Goal: Task Accomplishment & Management: Use online tool/utility

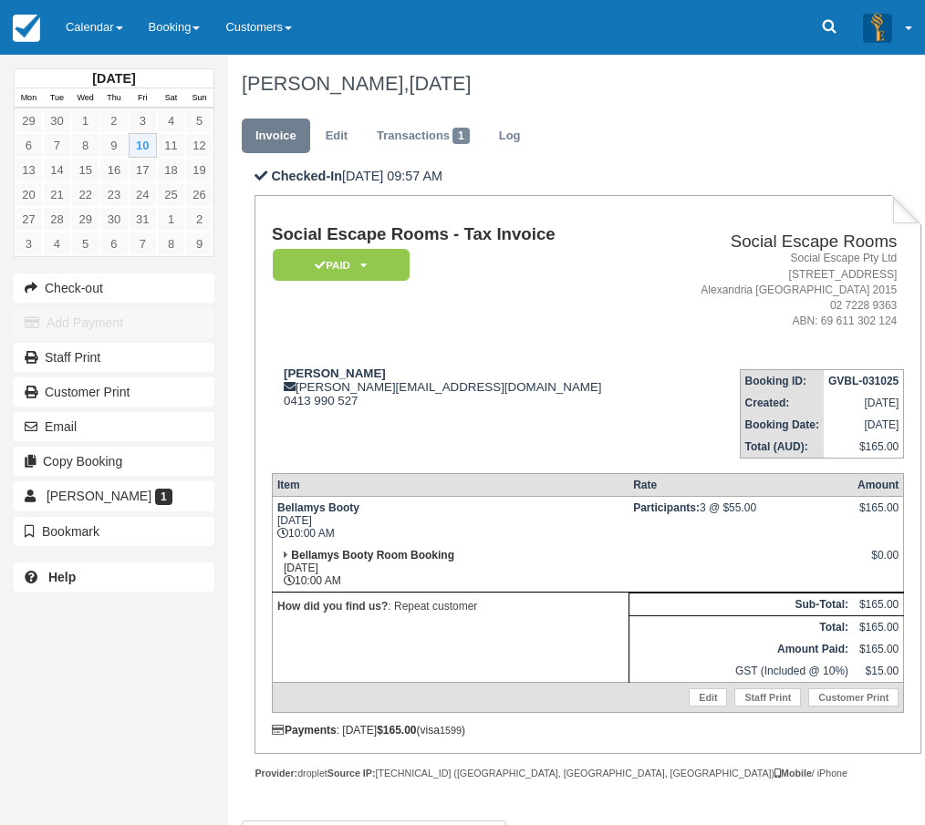
scroll to position [129, 0]
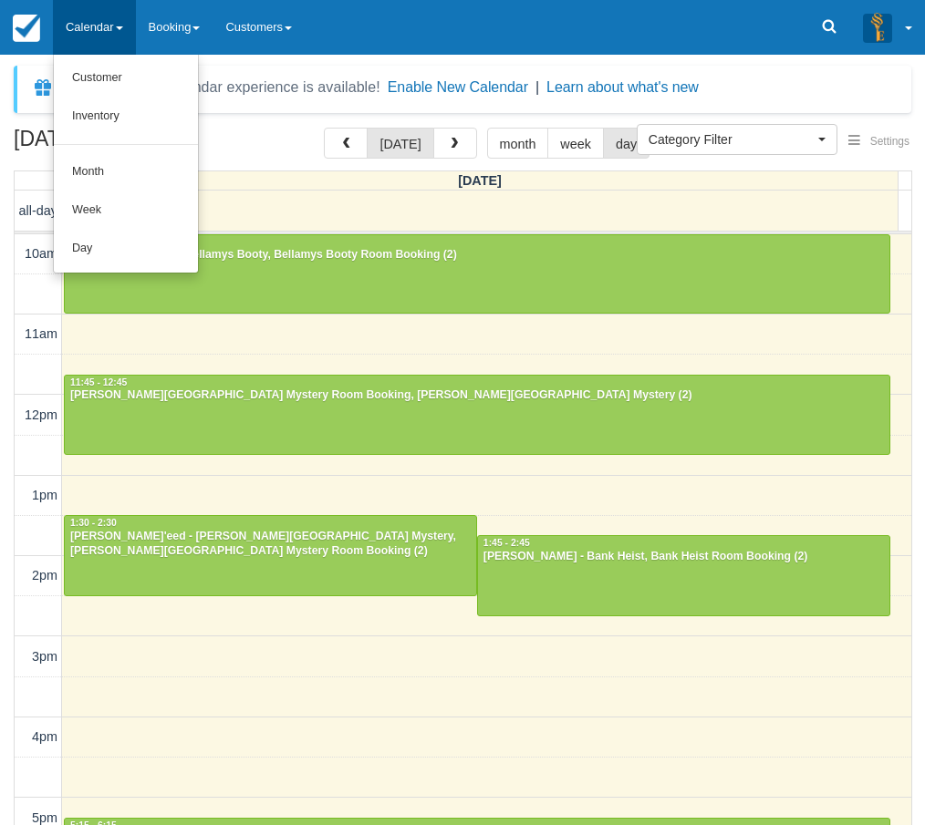
select select
click at [140, 242] on link "Day" at bounding box center [126, 249] width 144 height 38
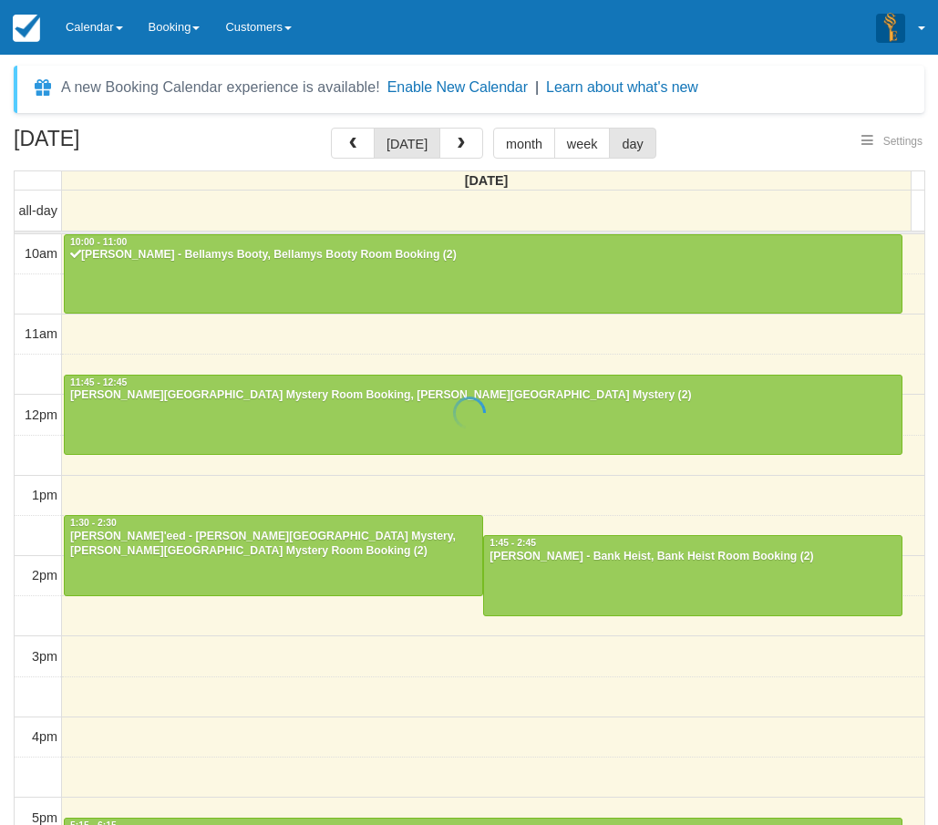
select select
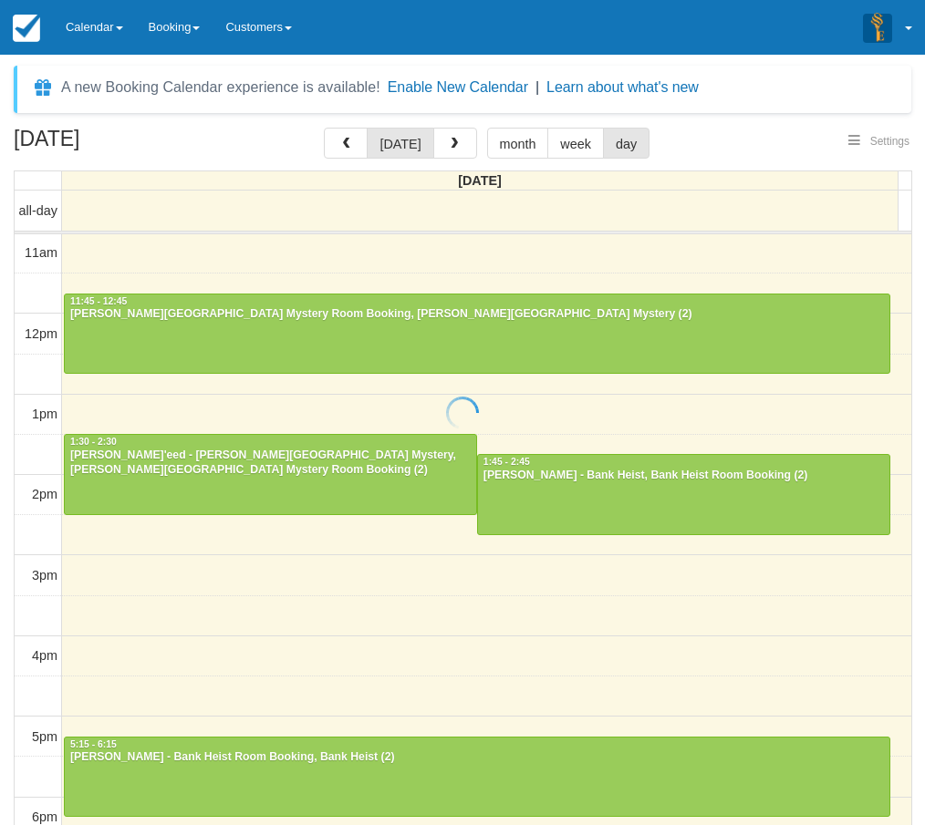
select select
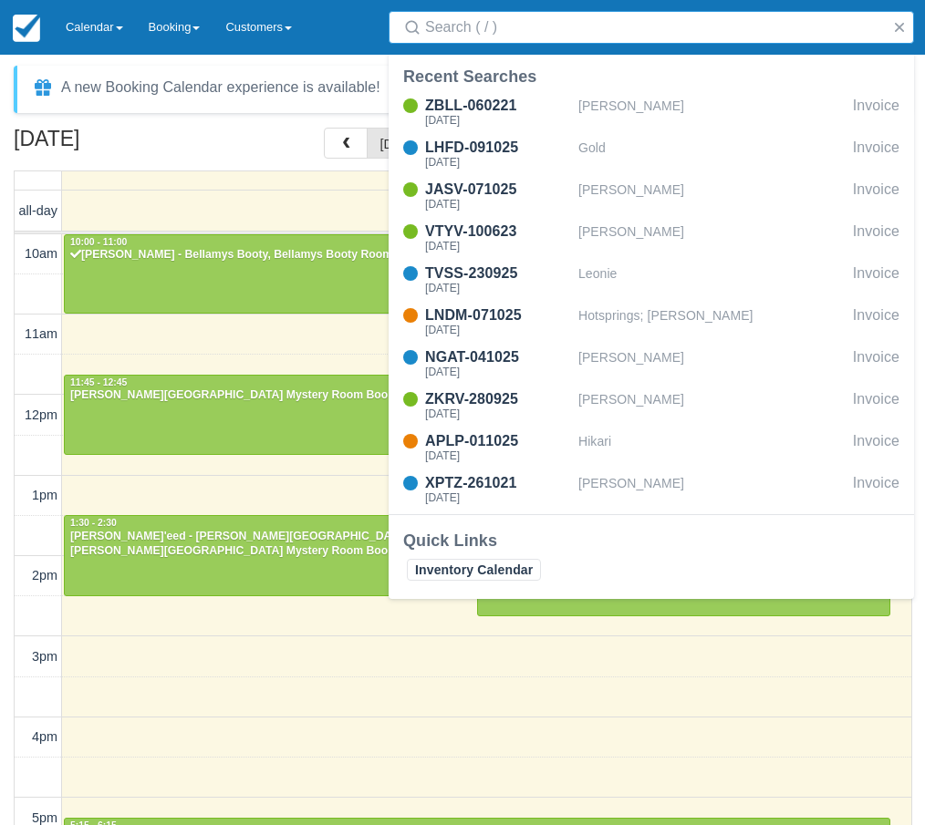
select select
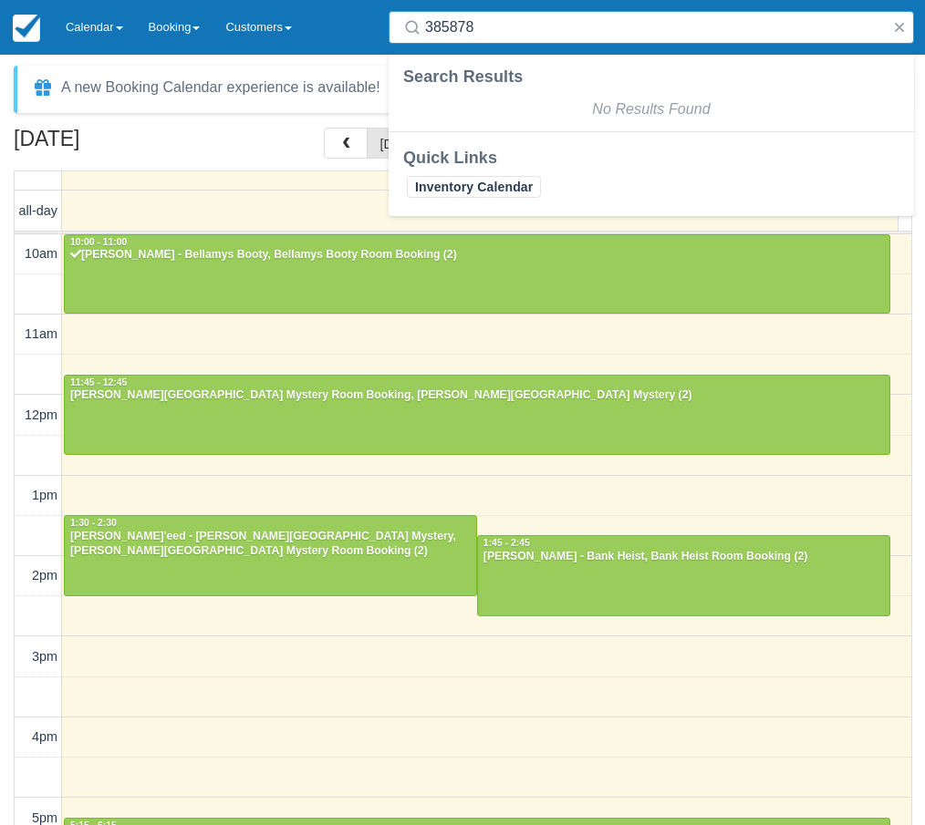
type input "385878"
click at [895, 29] on button "button" at bounding box center [899, 27] width 22 height 22
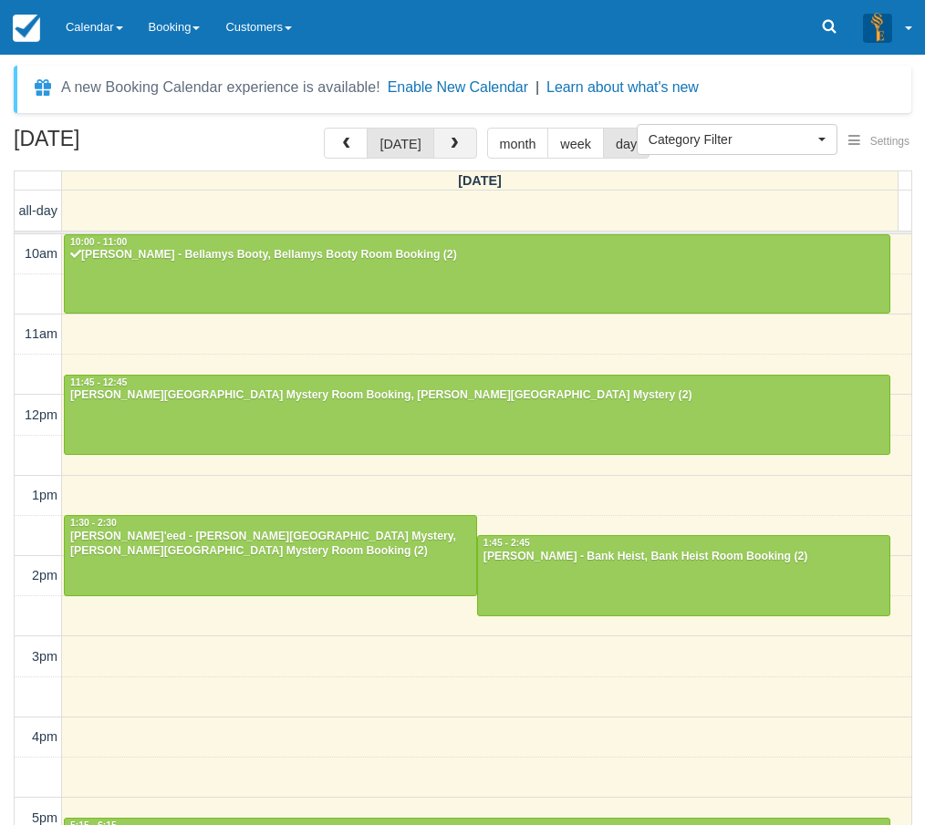
click at [462, 145] on button "button" at bounding box center [455, 143] width 44 height 31
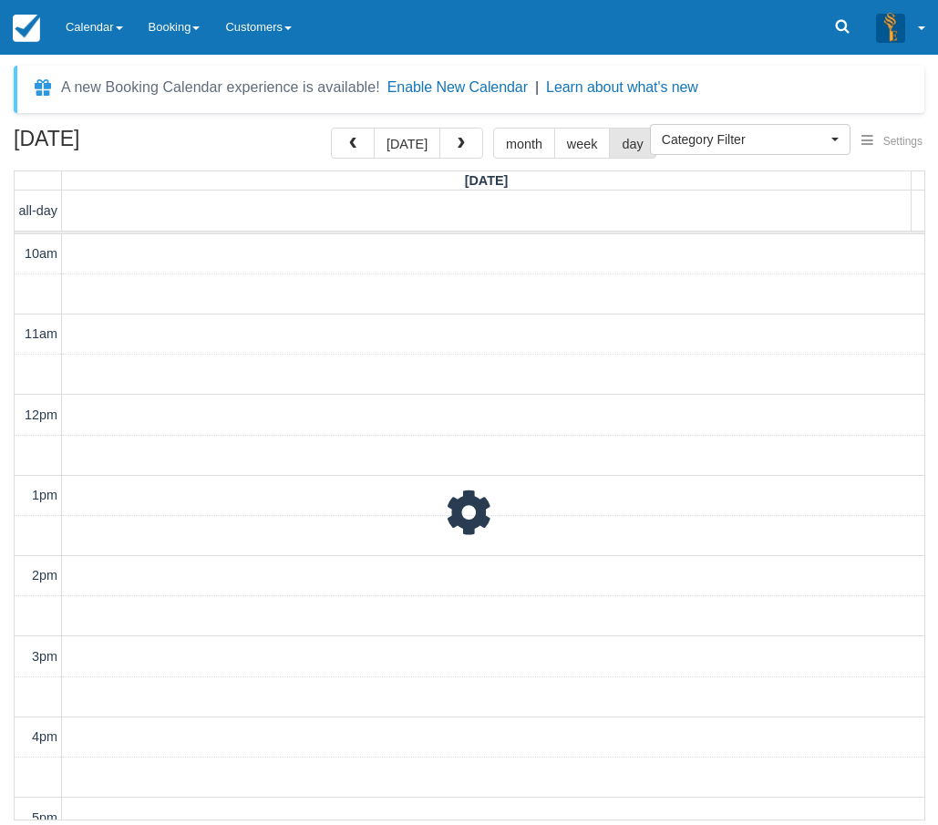
select select
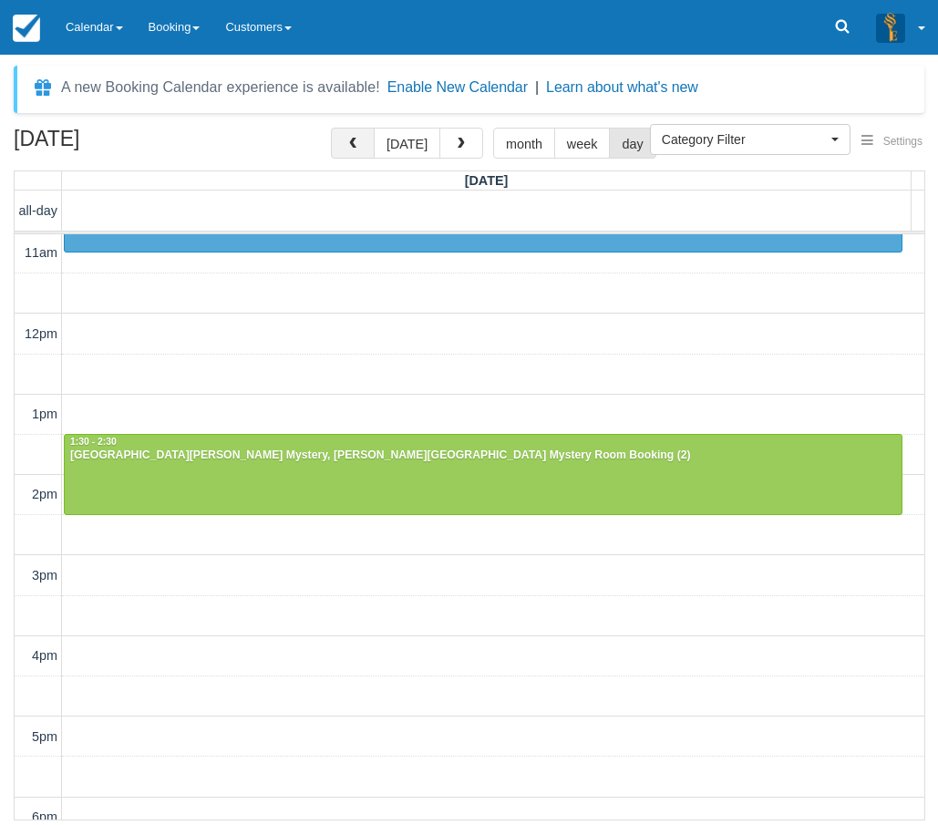
click at [360, 137] on button "button" at bounding box center [353, 143] width 44 height 31
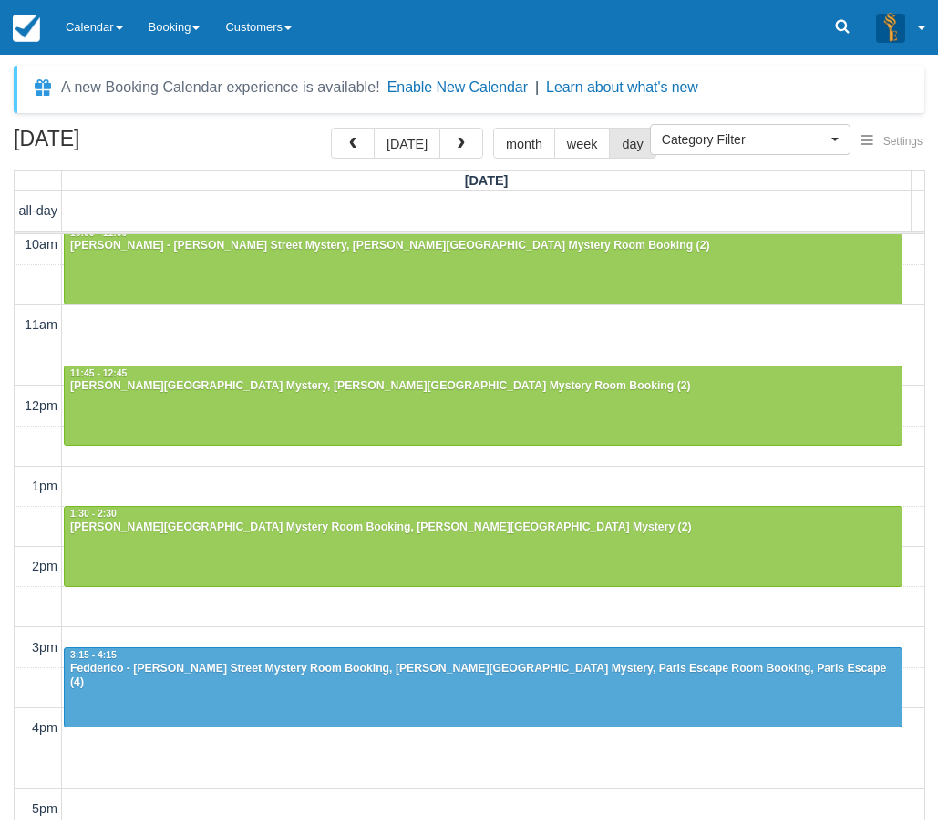
scroll to position [0, 0]
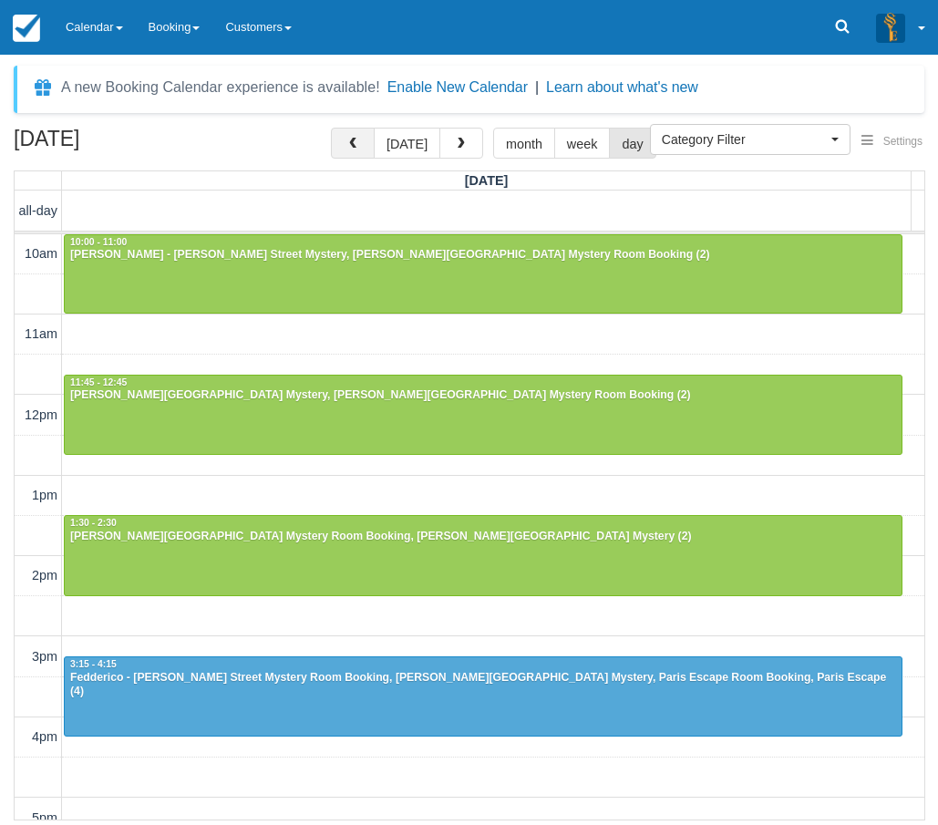
click at [351, 149] on span "button" at bounding box center [353, 144] width 13 height 13
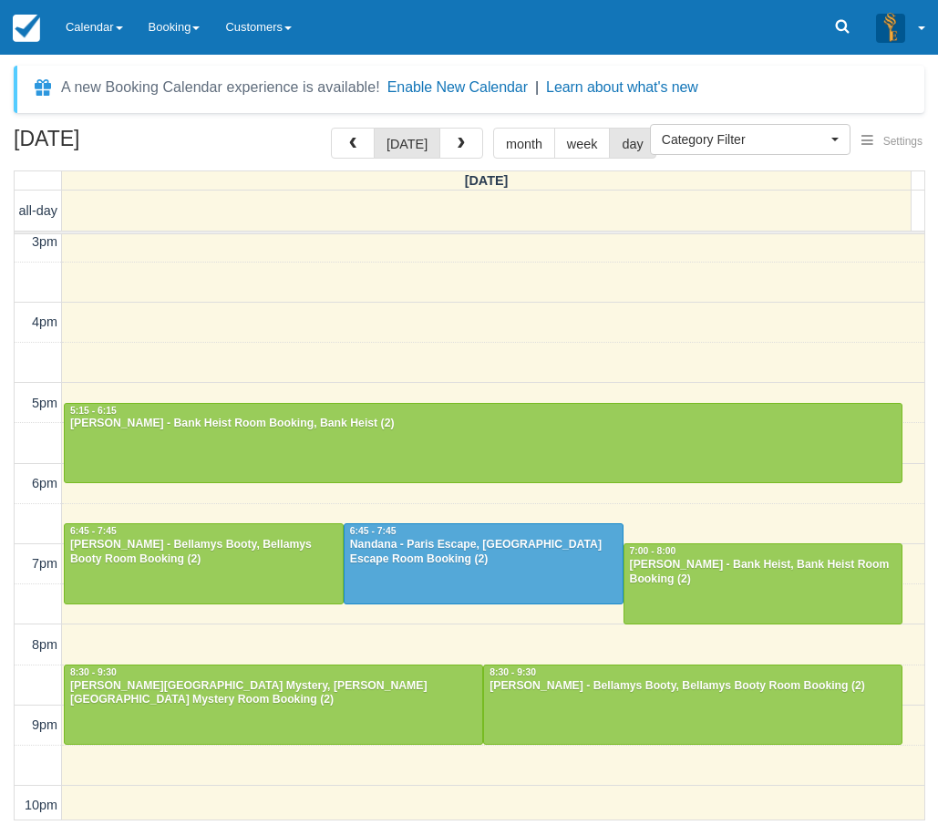
scroll to position [420, 0]
